Goal: Transaction & Acquisition: Purchase product/service

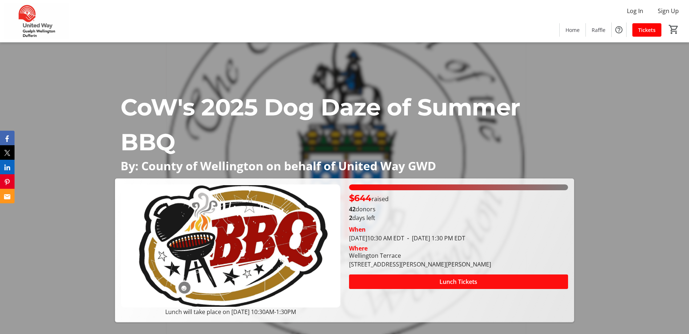
click at [483, 280] on span at bounding box center [458, 281] width 219 height 17
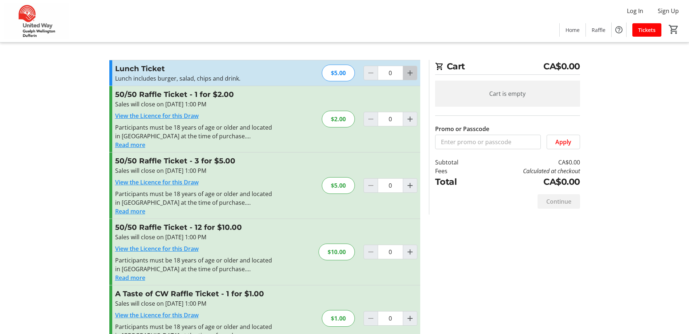
click at [411, 72] on mat-icon "Increment by one" at bounding box center [409, 73] width 9 height 9
type input "1"
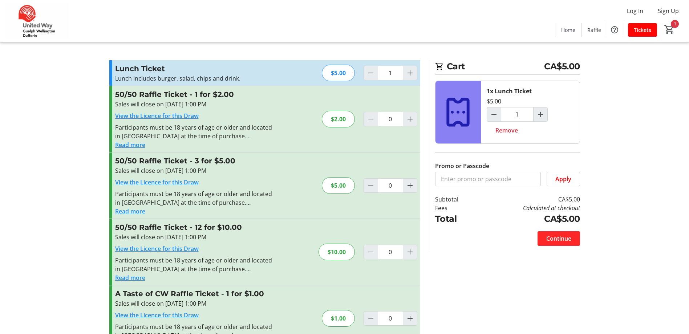
click at [555, 237] on span "Continue" at bounding box center [558, 238] width 25 height 9
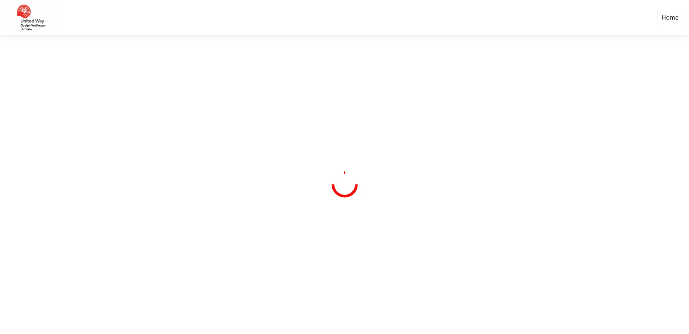
select select "CA"
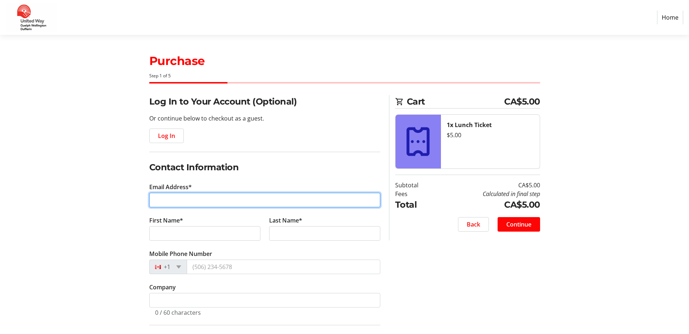
click at [196, 199] on input "Email Address*" at bounding box center [264, 200] width 231 height 15
type input "lindsayw@wellington.ca"
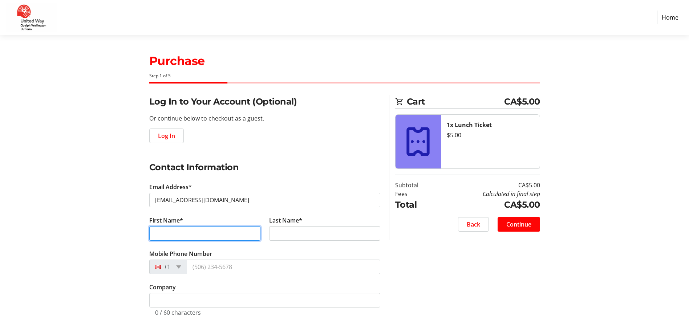
type input "Lindsay"
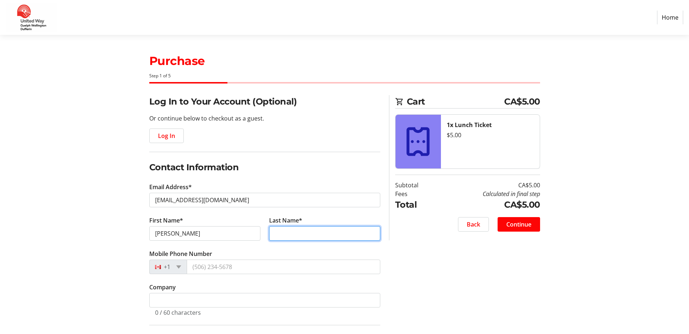
type input "Woelfle"
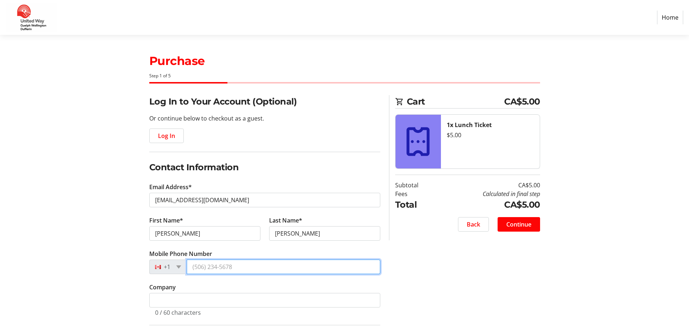
type input "(519) 846-0916"
type input "0536 Wellington Road 18"
type input "Fergus"
select select "ON"
type input "N1M 2W3"
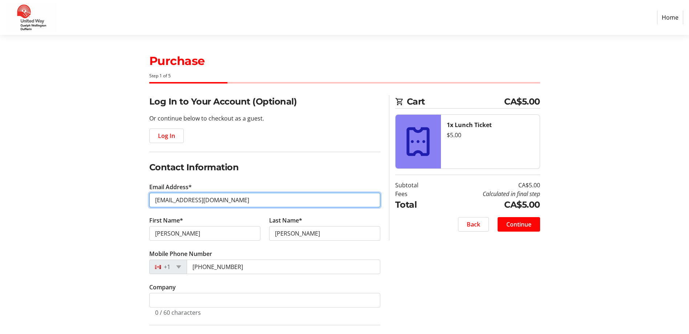
type input "linz_wolf@hotmail.com"
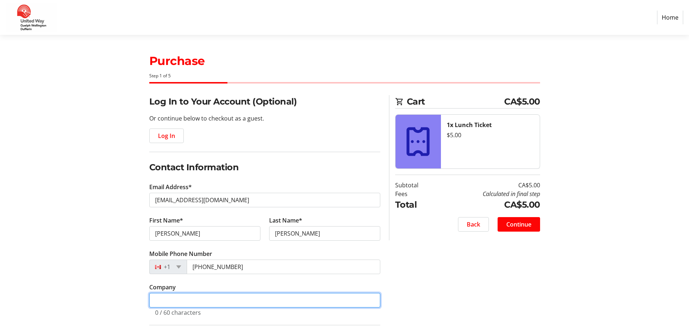
type input "County of Wellington"
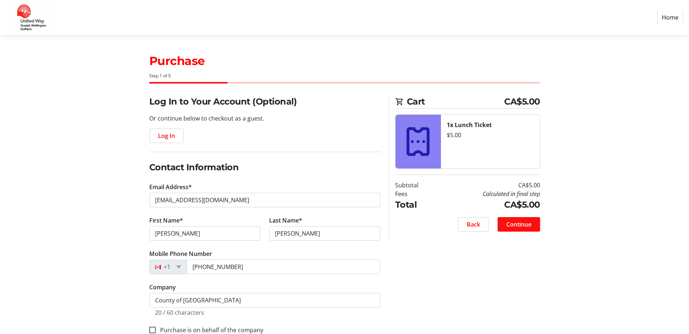
click at [526, 222] on span "Continue" at bounding box center [518, 224] width 25 height 9
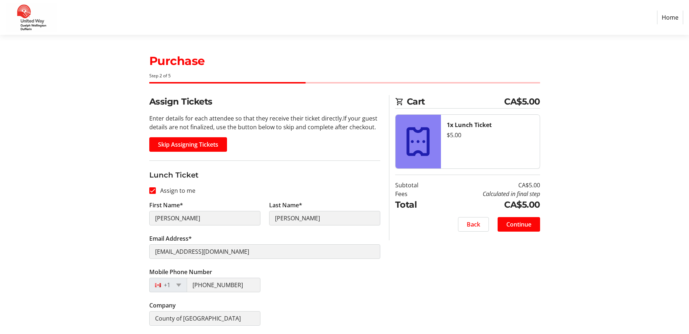
scroll to position [0, 0]
click at [518, 225] on span "Continue" at bounding box center [518, 224] width 25 height 9
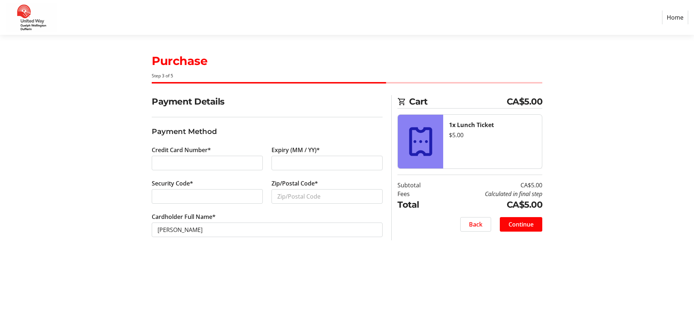
click at [287, 167] on div at bounding box center [327, 163] width 111 height 15
click at [294, 197] on input "Zip/Postal Code*" at bounding box center [327, 196] width 111 height 15
type input "N2T2K6"
click at [523, 224] on span "Continue" at bounding box center [521, 224] width 25 height 9
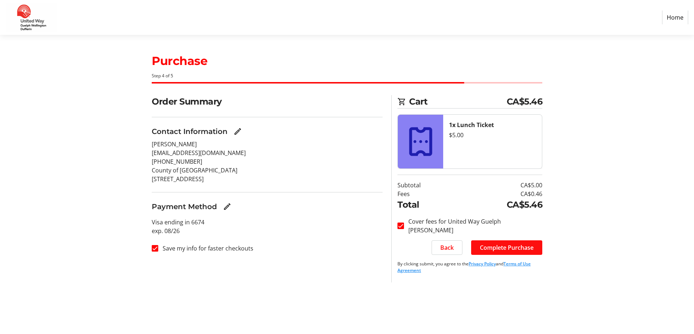
click at [521, 246] on span "Complete Purchase" at bounding box center [507, 247] width 54 height 9
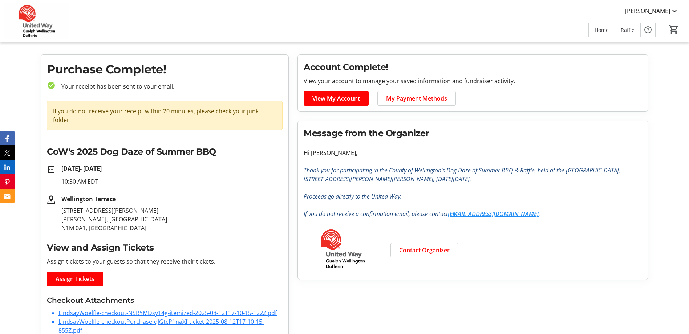
scroll to position [21, 0]
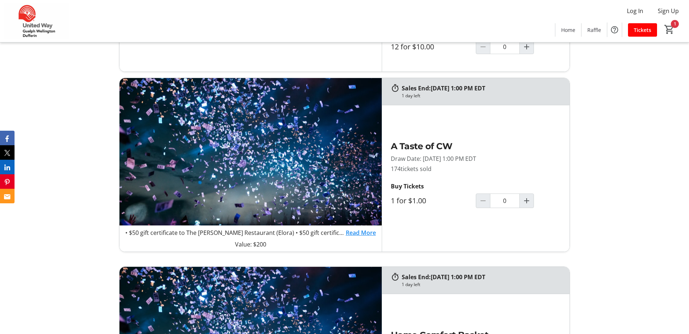
scroll to position [436, 0]
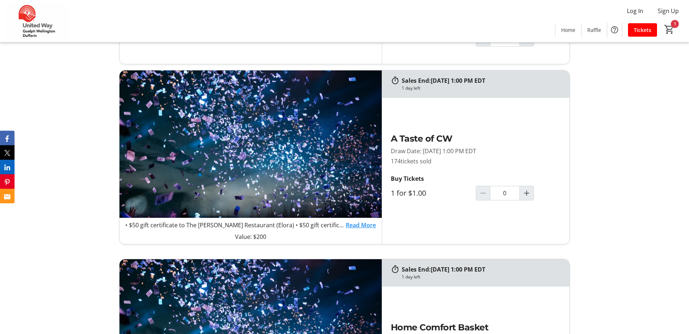
click at [353, 224] on link "Read More" at bounding box center [361, 225] width 30 height 9
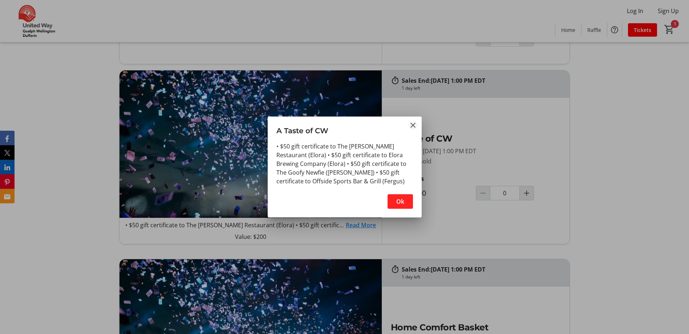
click at [410, 123] on mat-icon "Close" at bounding box center [412, 125] width 9 height 9
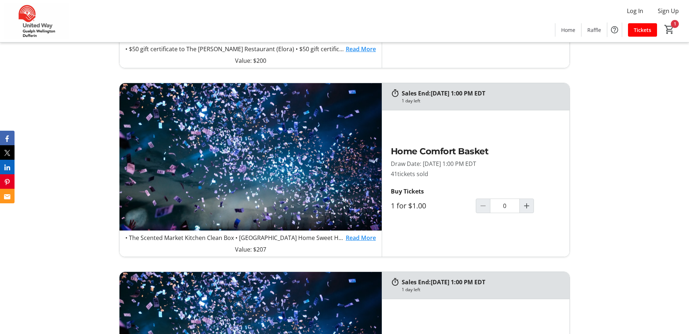
scroll to position [617, 0]
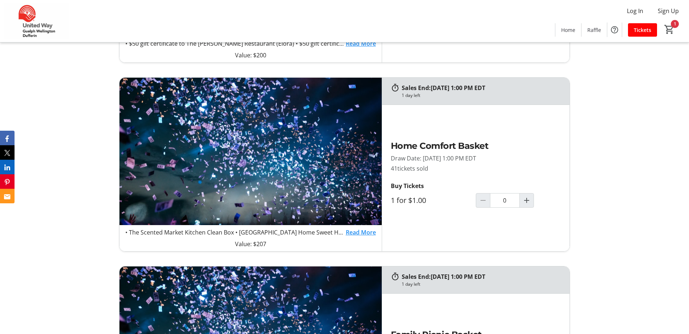
click at [358, 234] on link "Read More" at bounding box center [361, 232] width 30 height 9
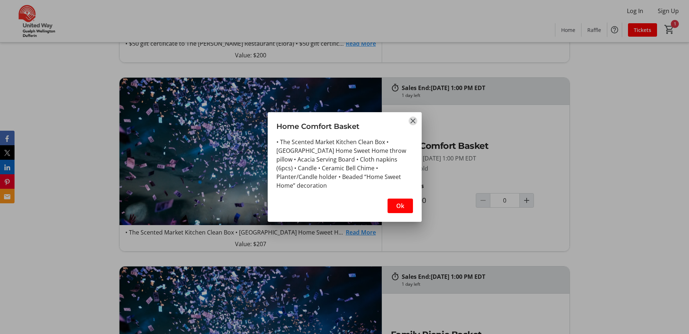
click at [414, 119] on mat-icon "Close" at bounding box center [412, 121] width 9 height 9
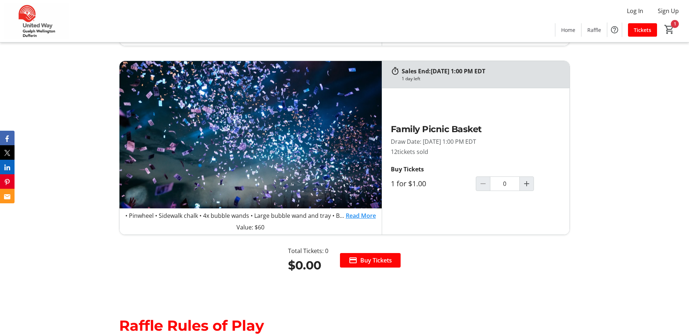
scroll to position [835, 0]
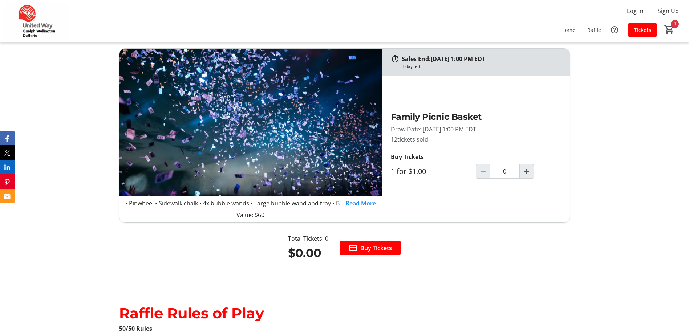
click at [354, 203] on link "Read More" at bounding box center [361, 203] width 30 height 9
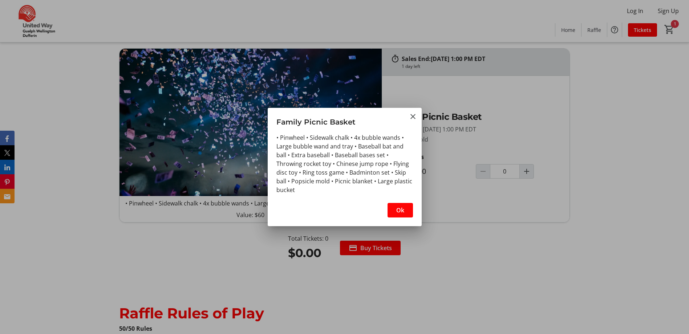
scroll to position [0, 0]
click at [414, 114] on mat-icon "Close" at bounding box center [412, 116] width 9 height 9
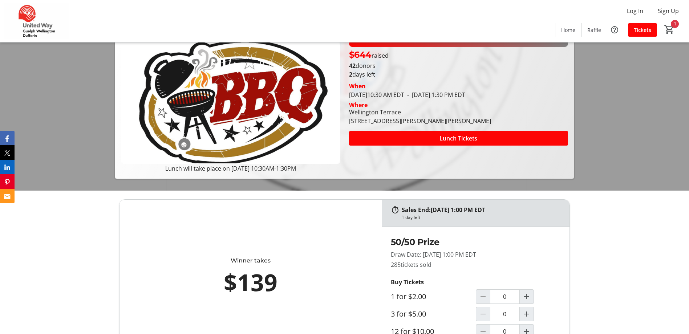
scroll to position [145, 0]
